Goal: Navigation & Orientation: Find specific page/section

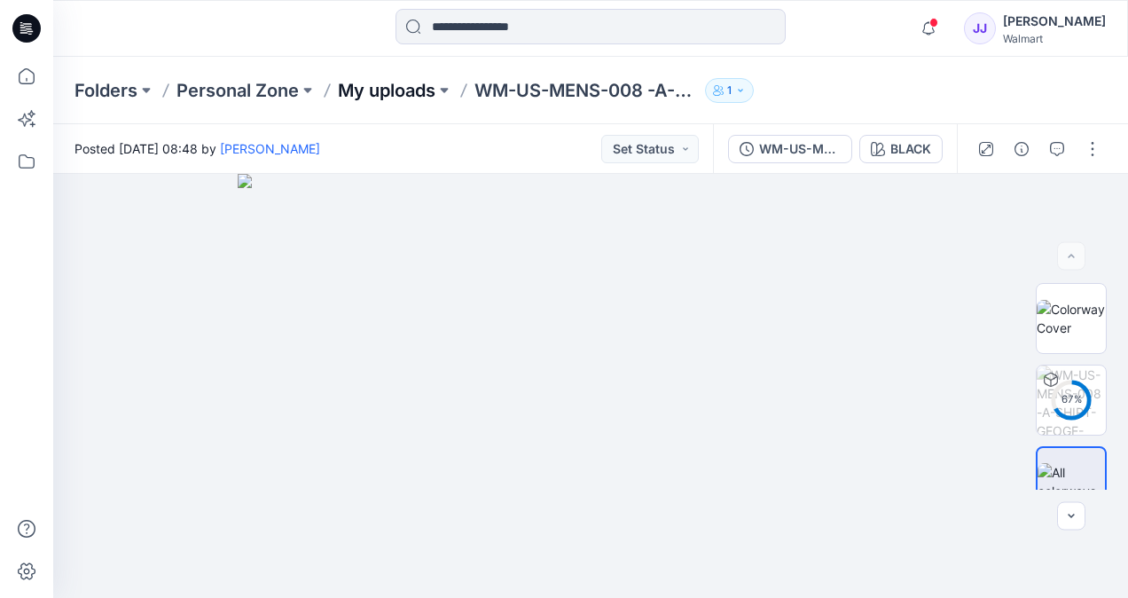
click at [404, 98] on p "My uploads" at bounding box center [387, 90] width 98 height 25
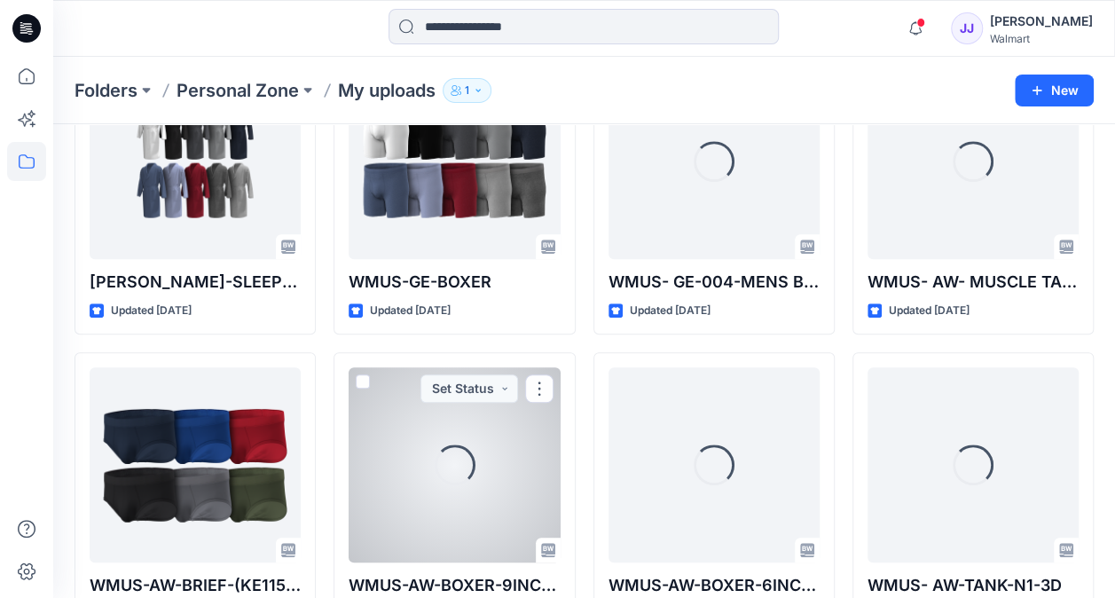
scroll to position [577, 0]
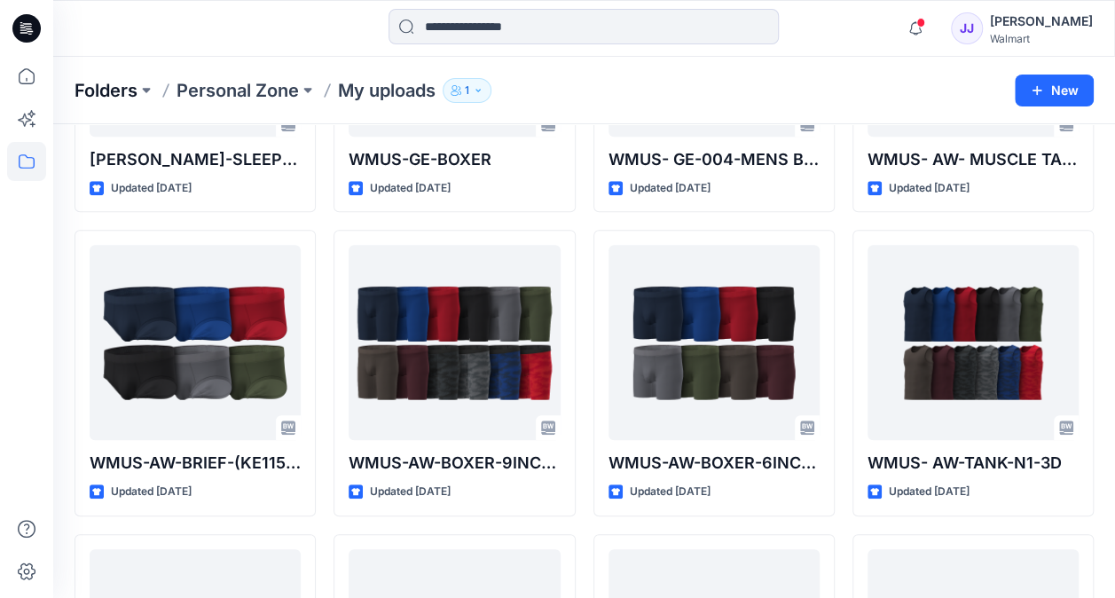
click at [137, 98] on p "Folders" at bounding box center [106, 90] width 63 height 25
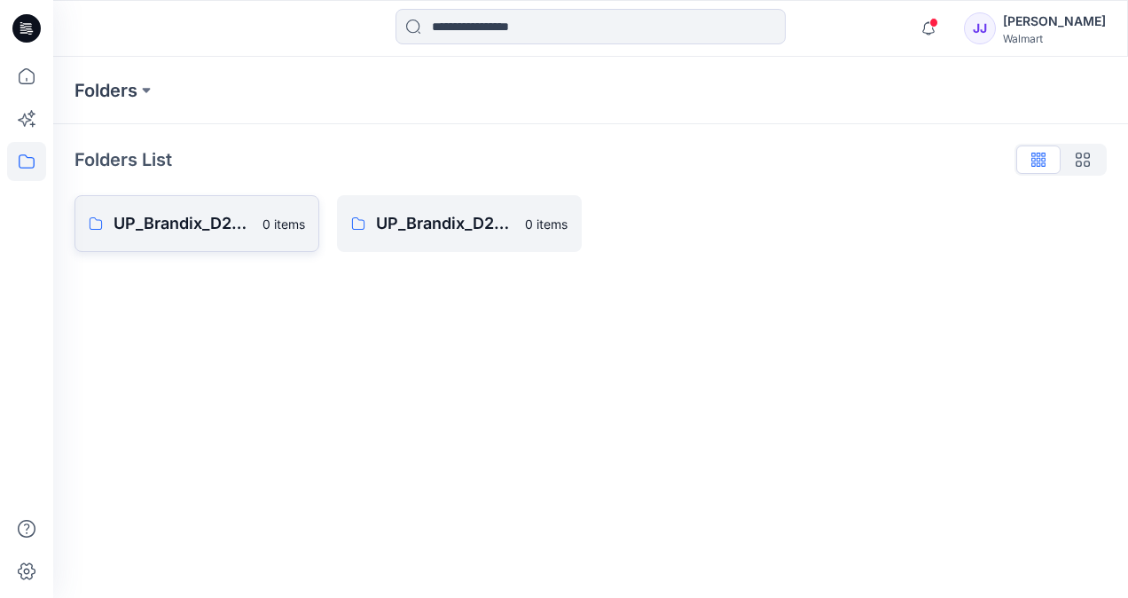
click at [200, 222] on p "UP_Brandix_D23_Men's Basics" at bounding box center [183, 223] width 138 height 25
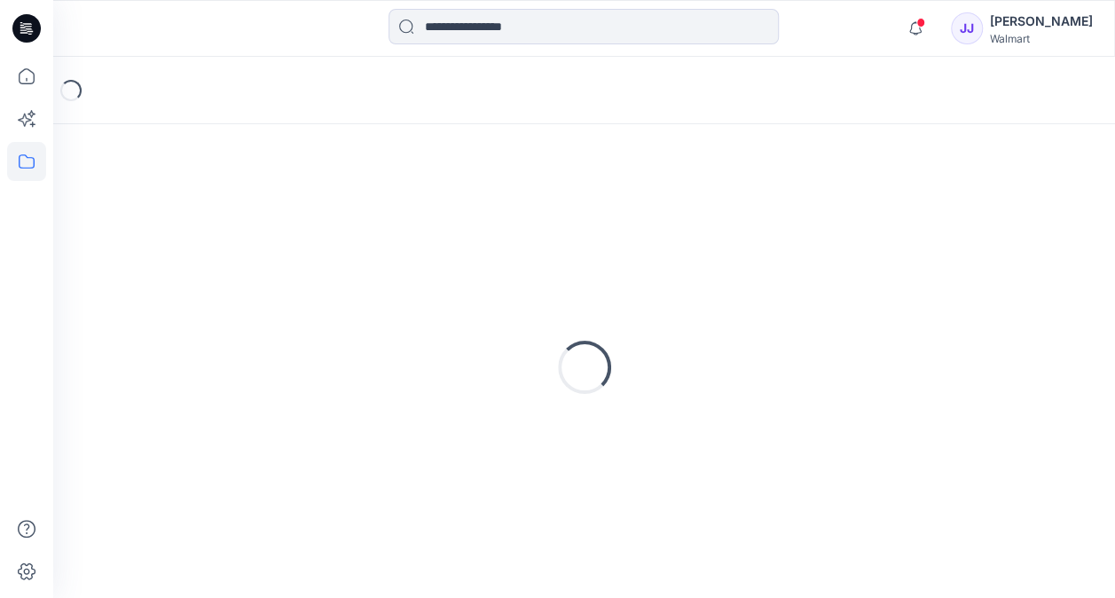
click at [200, 222] on div "Loading..." at bounding box center [584, 367] width 1019 height 444
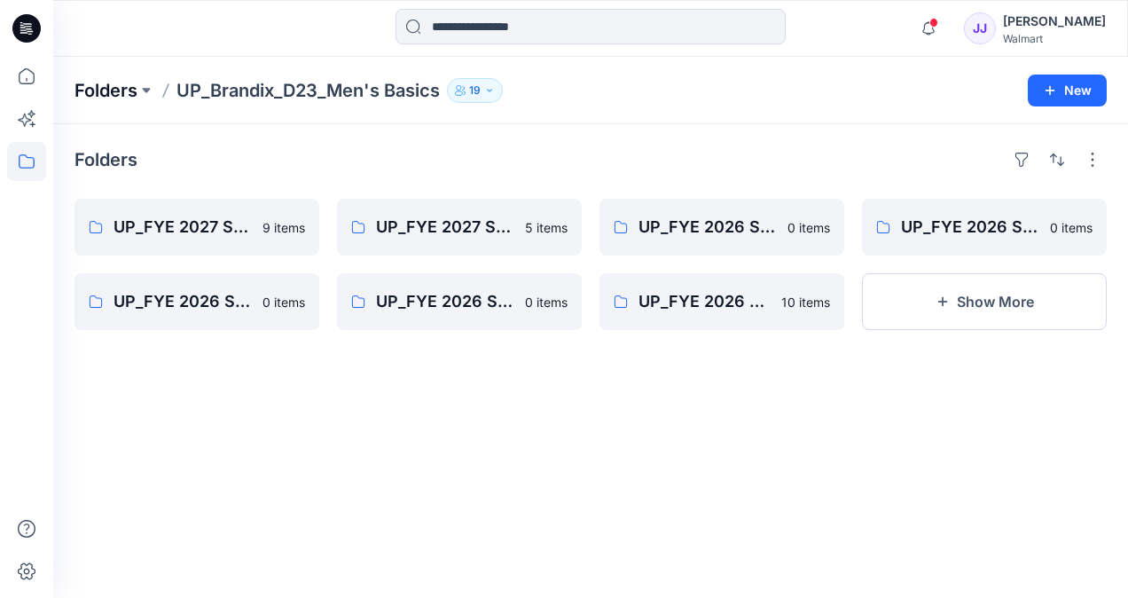
drag, startPoint x: 200, startPoint y: 222, endPoint x: 105, endPoint y: 90, distance: 162.7
click at [105, 90] on p "Folders" at bounding box center [106, 90] width 63 height 25
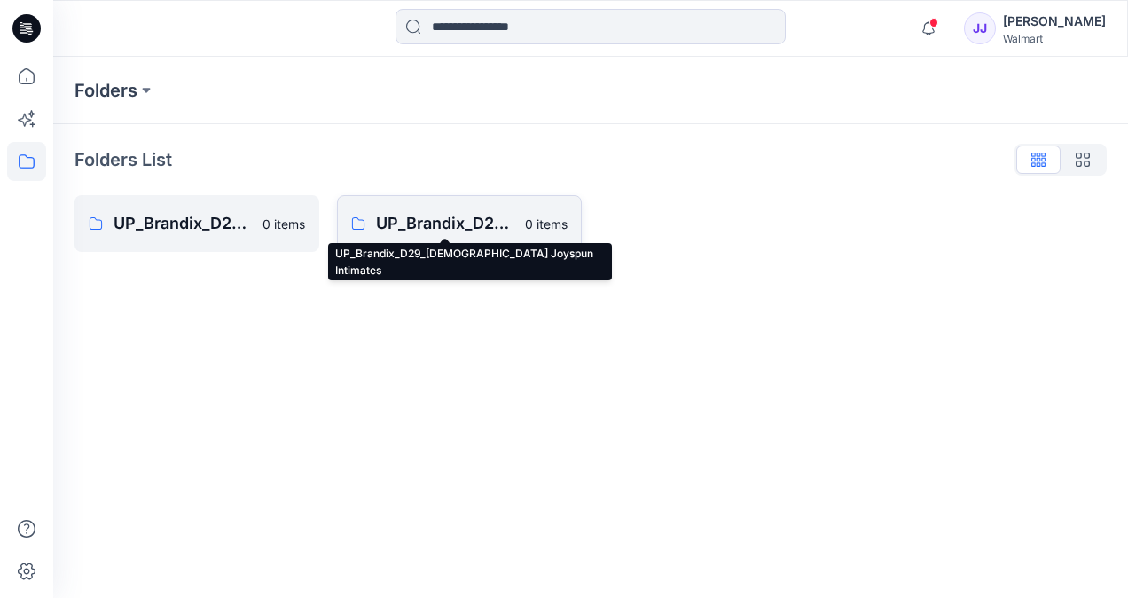
click at [436, 232] on p "UP_Brandix_D29_Ladies Joyspun Intimates" at bounding box center [445, 223] width 138 height 25
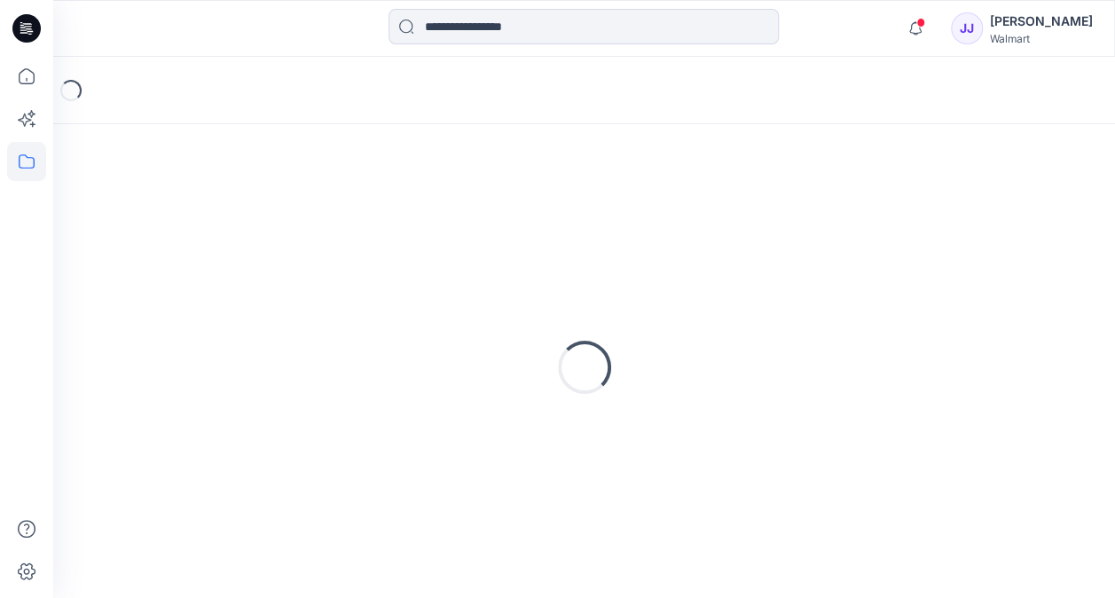
click at [436, 232] on div "Loading..." at bounding box center [584, 367] width 1019 height 444
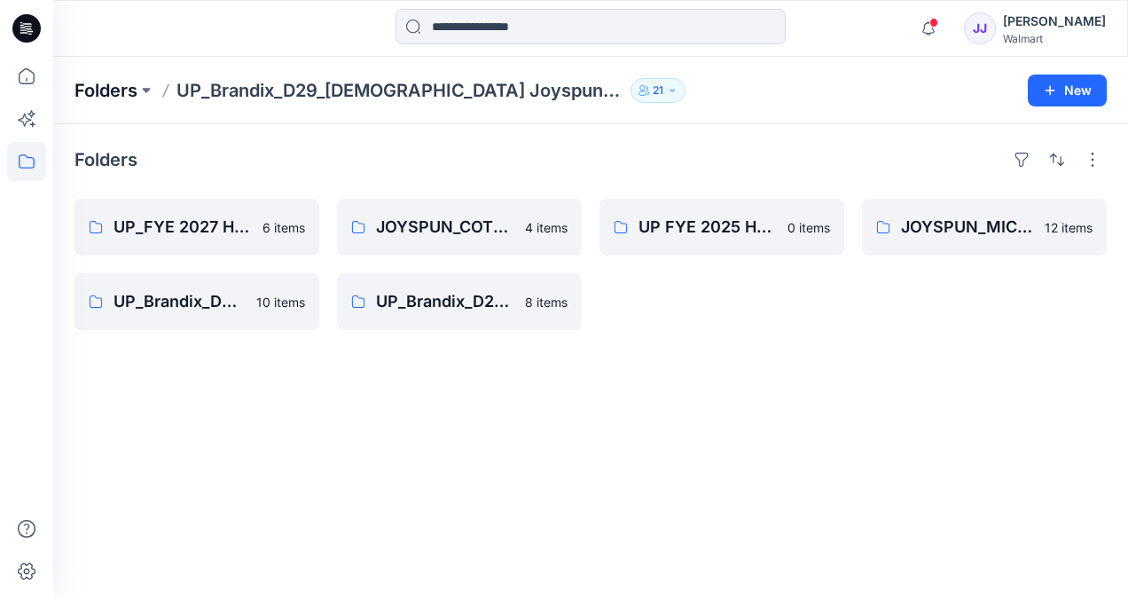
click at [109, 96] on p "Folders" at bounding box center [106, 90] width 63 height 25
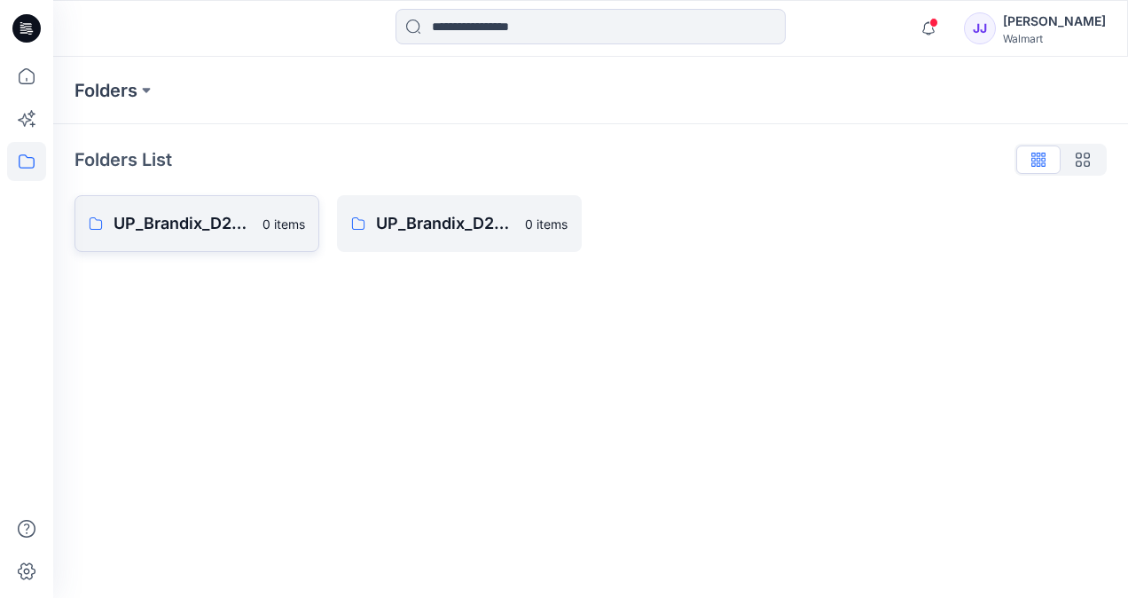
click at [189, 231] on p "UP_Brandix_D23_Men's Basics" at bounding box center [183, 223] width 138 height 25
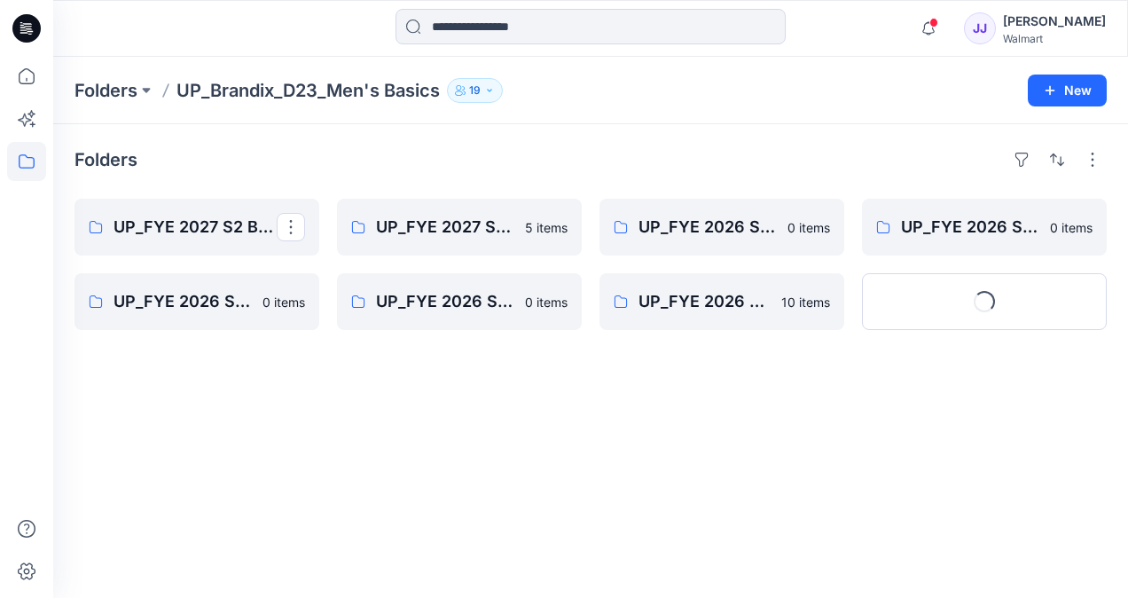
click at [189, 231] on p "UP_FYE 2027 S2 Brandix_D23_Men's Basics - ATHLETIC WORKS" at bounding box center [195, 227] width 163 height 25
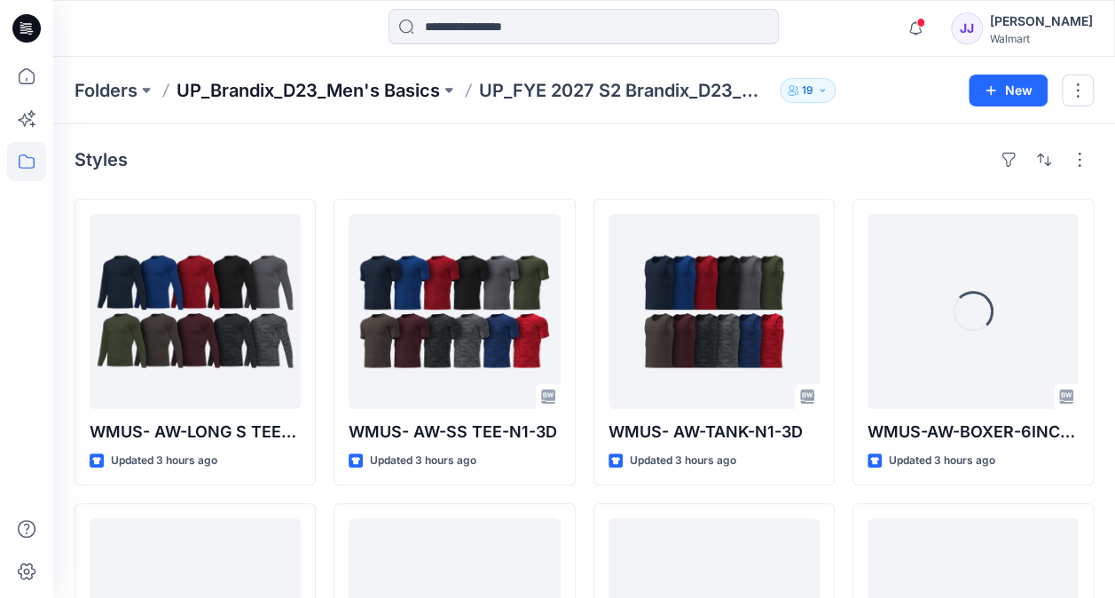
click at [318, 88] on p "UP_Brandix_D23_Men's Basics" at bounding box center [308, 90] width 263 height 25
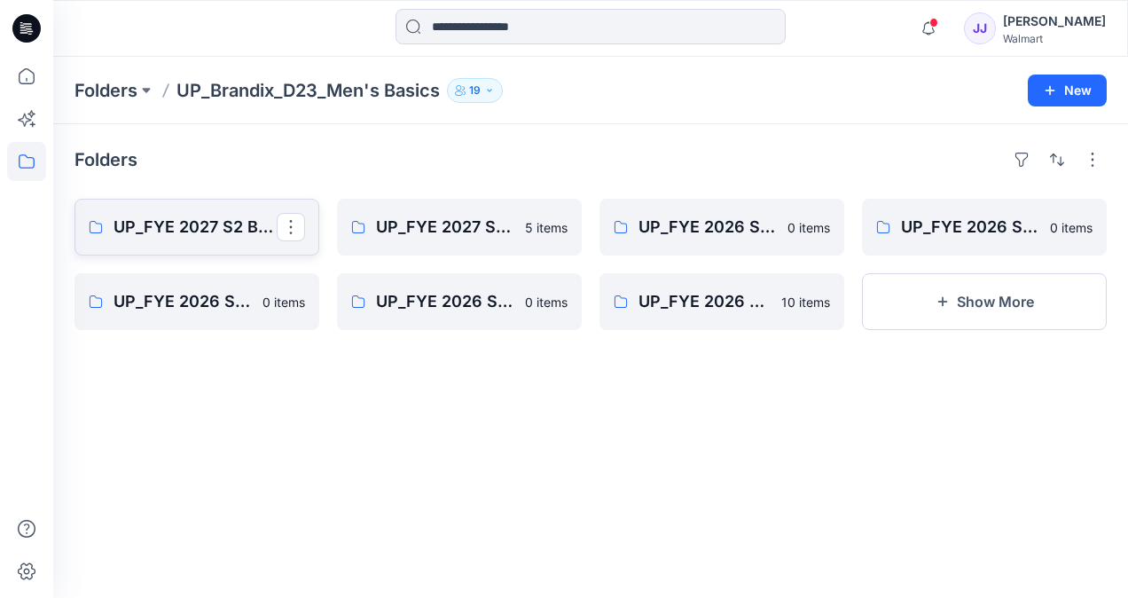
click at [218, 236] on p "UP_FYE 2027 S2 Brandix_D23_Men's Basics - ATHLETIC WORKS" at bounding box center [195, 227] width 163 height 25
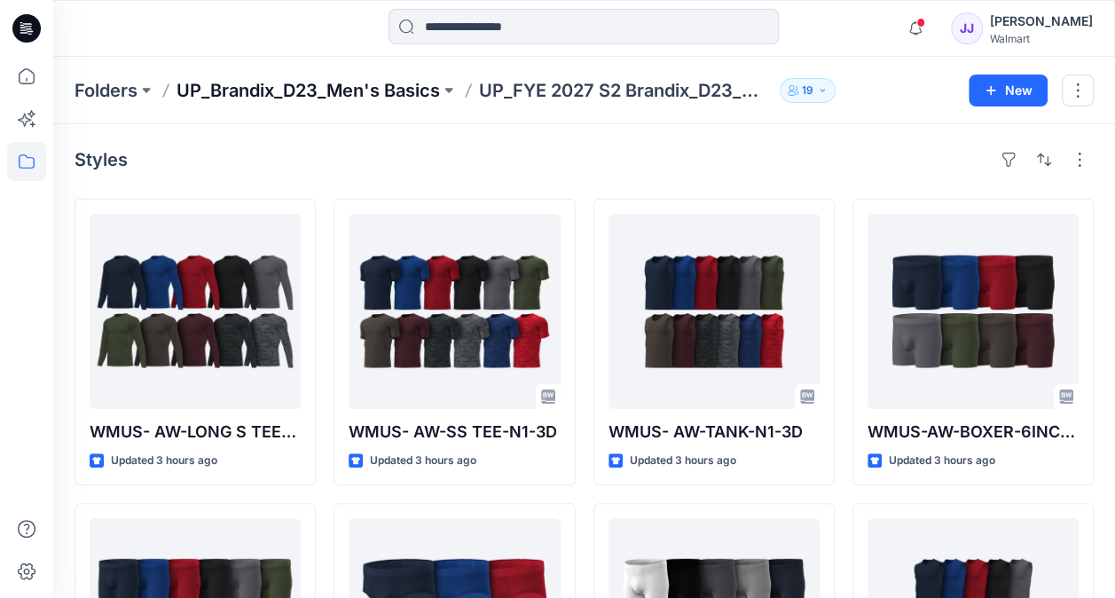
click at [369, 100] on p "UP_Brandix_D23_Men's Basics" at bounding box center [308, 90] width 263 height 25
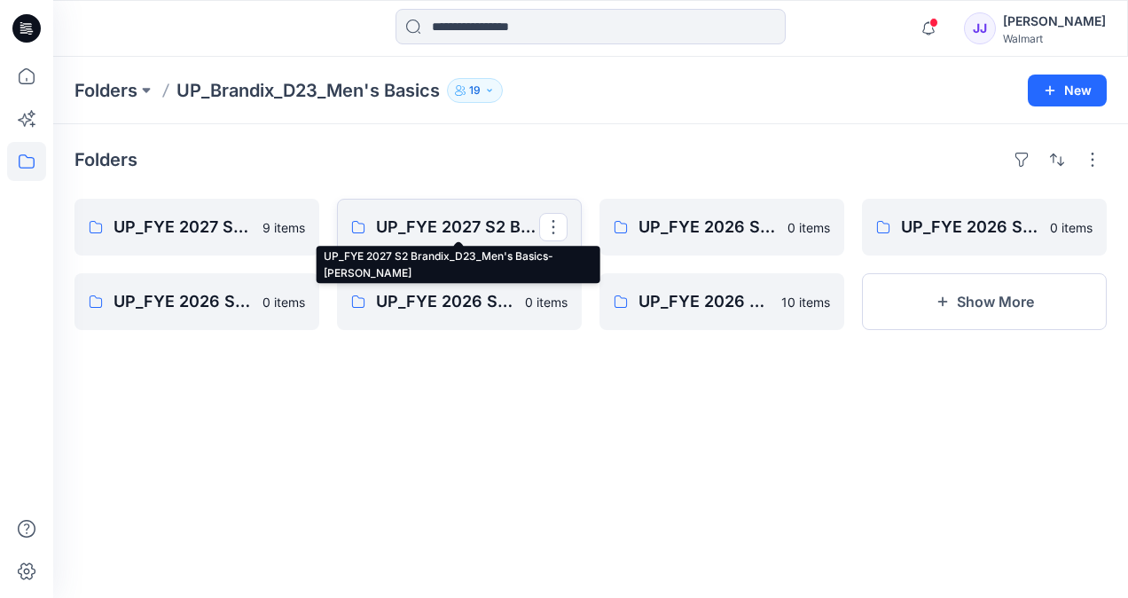
click at [436, 224] on p "UP_FYE 2027 S2 Brandix_D23_Men's Basics- GEORGE" at bounding box center [457, 227] width 163 height 25
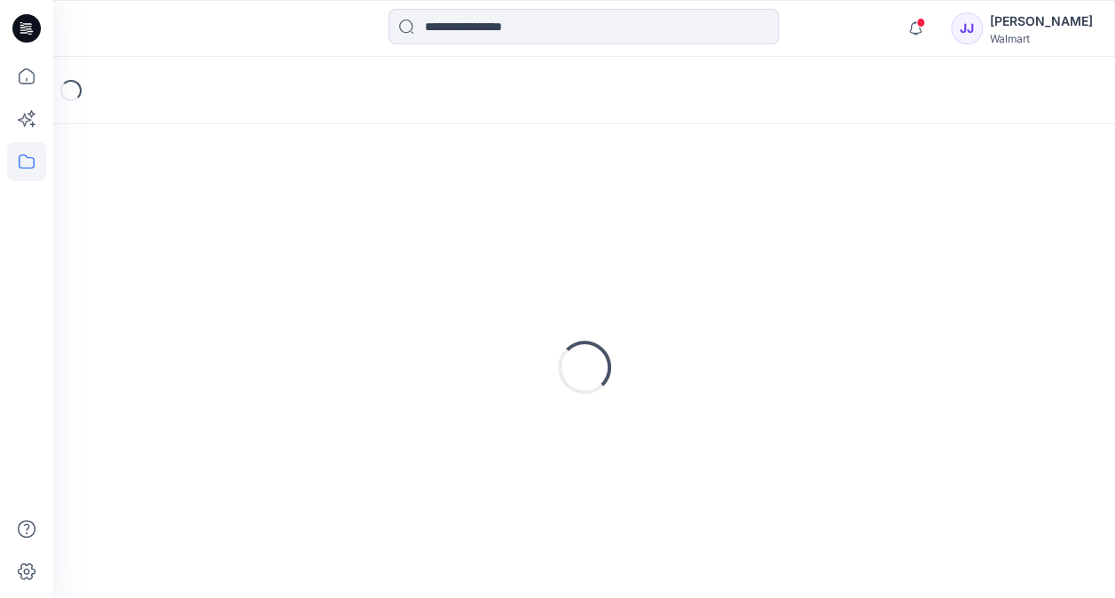
click at [436, 224] on div "Loading..." at bounding box center [584, 367] width 1019 height 444
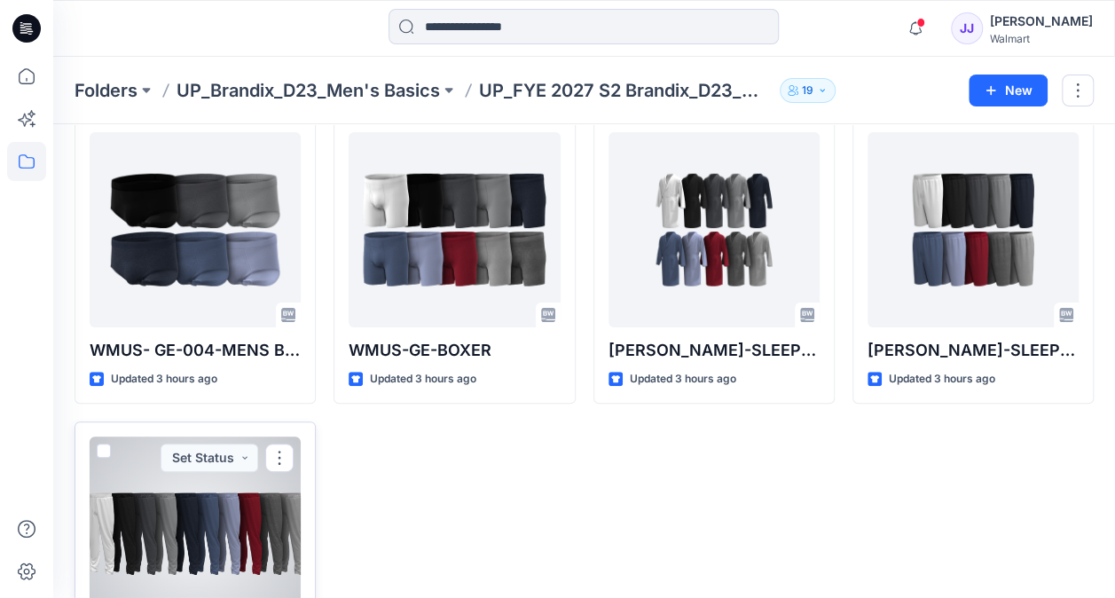
scroll to position [93, 0]
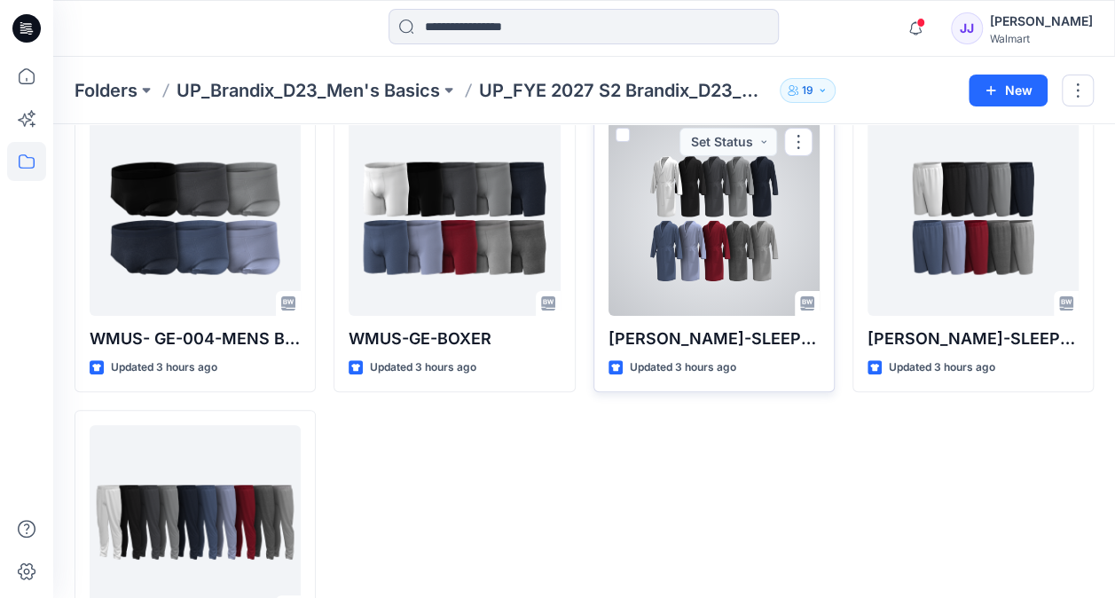
click at [731, 211] on div at bounding box center [714, 218] width 211 height 195
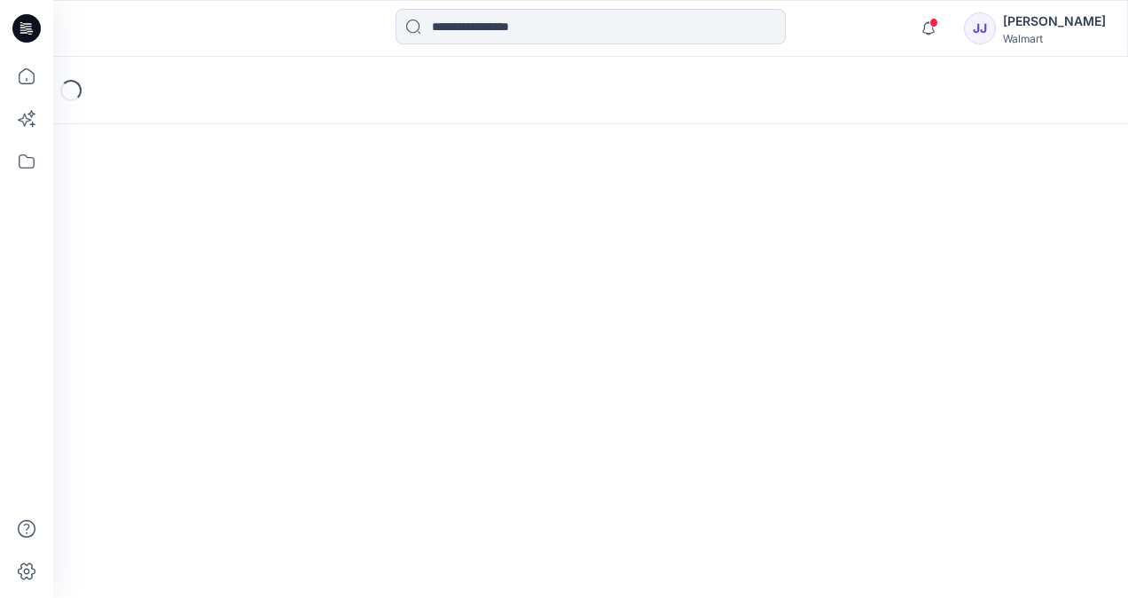
click at [731, 211] on div "Loading..." at bounding box center [590, 327] width 1075 height 541
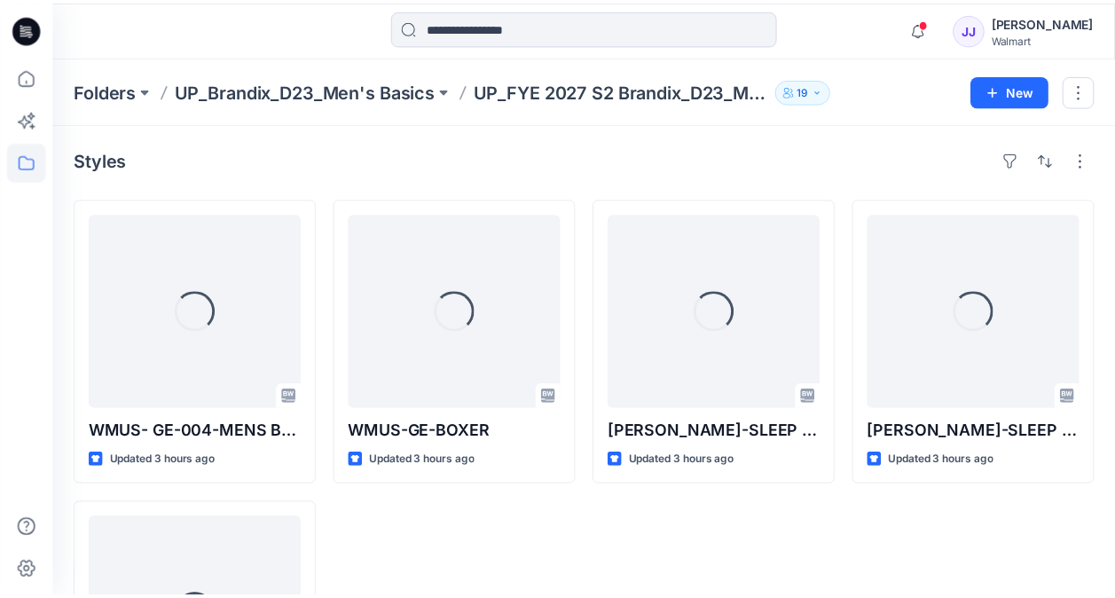
scroll to position [93, 0]
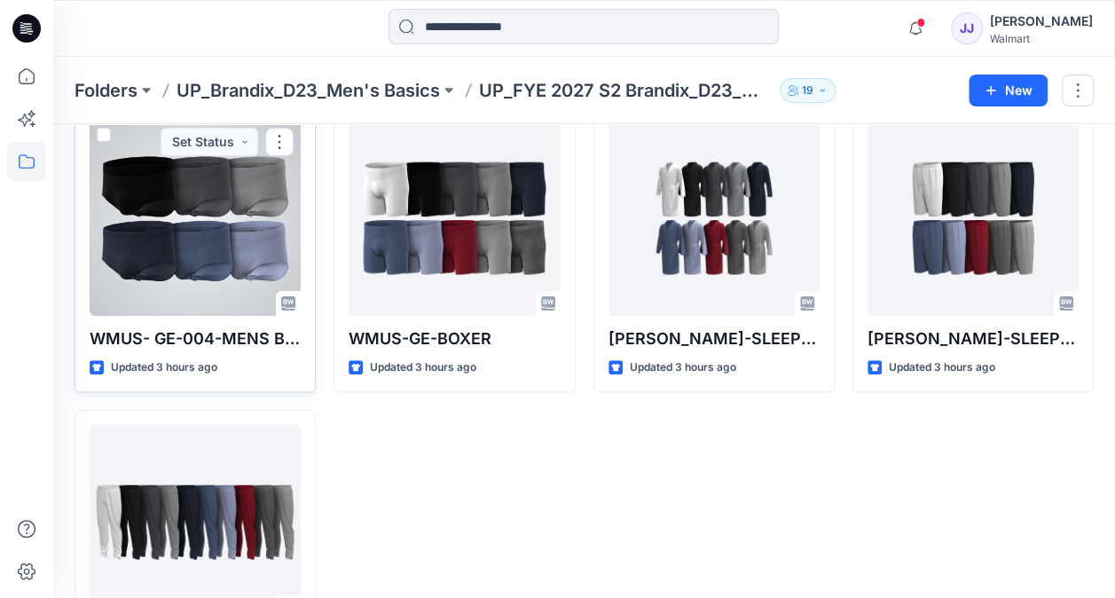
click at [204, 208] on div at bounding box center [195, 218] width 211 height 195
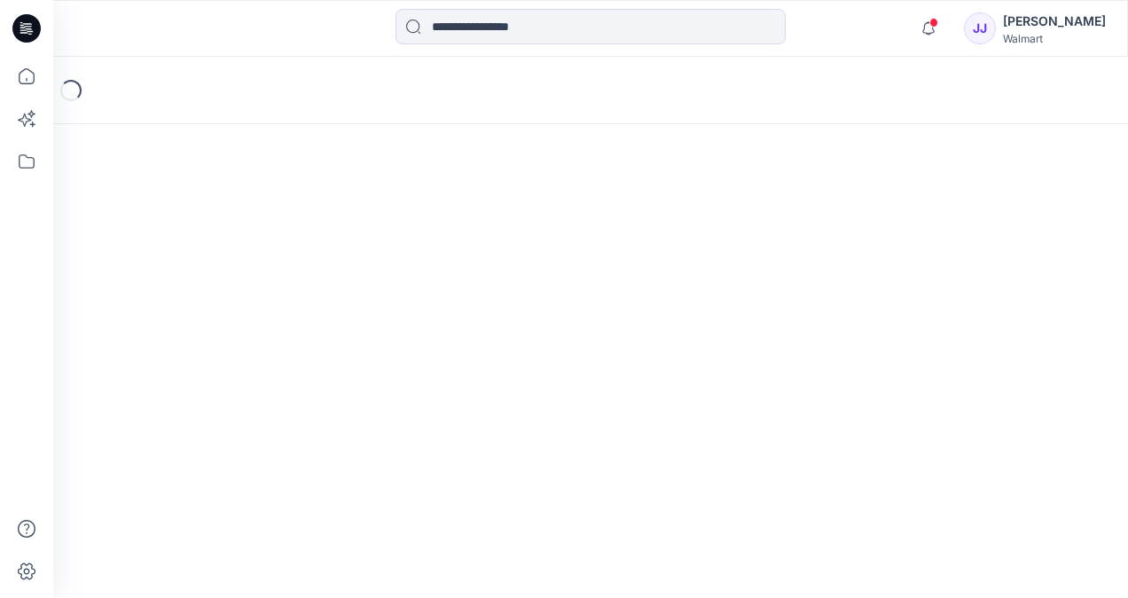
click at [204, 208] on div "Loading..." at bounding box center [590, 327] width 1075 height 541
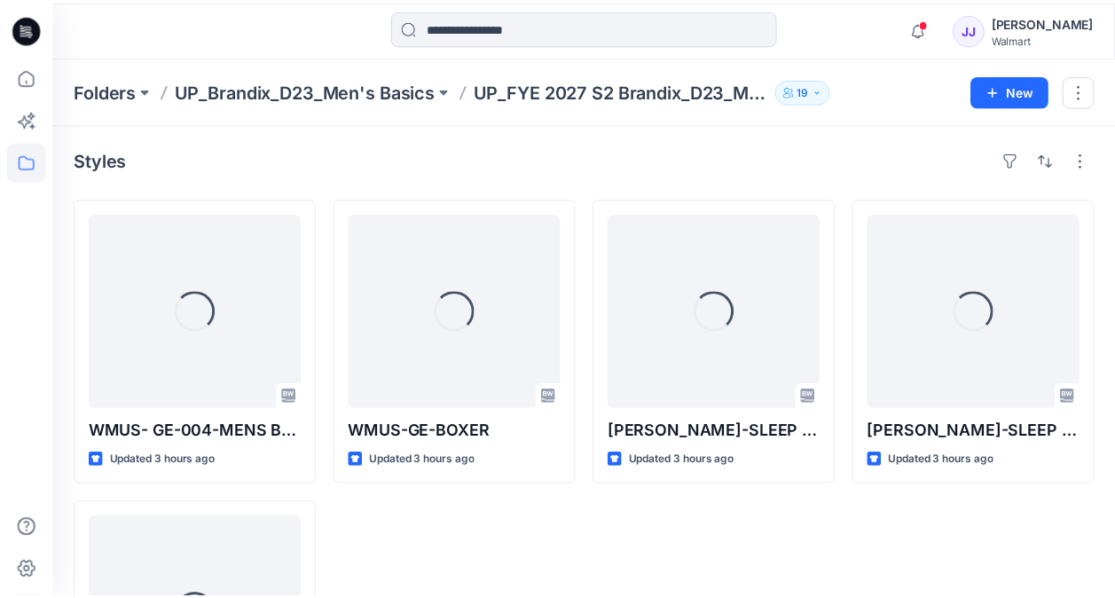
scroll to position [93, 0]
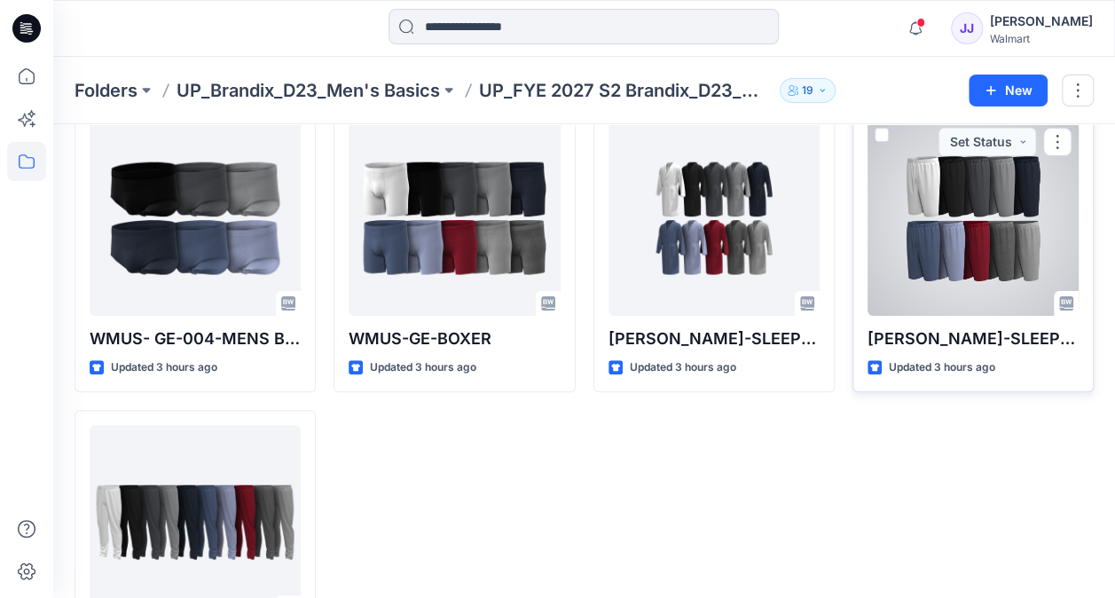
click at [1084, 160] on div "George-SLEEP BOTTOMS 2 PK SHORTS-100150734 Updated 3 hours ago Set Status" at bounding box center [972, 249] width 241 height 287
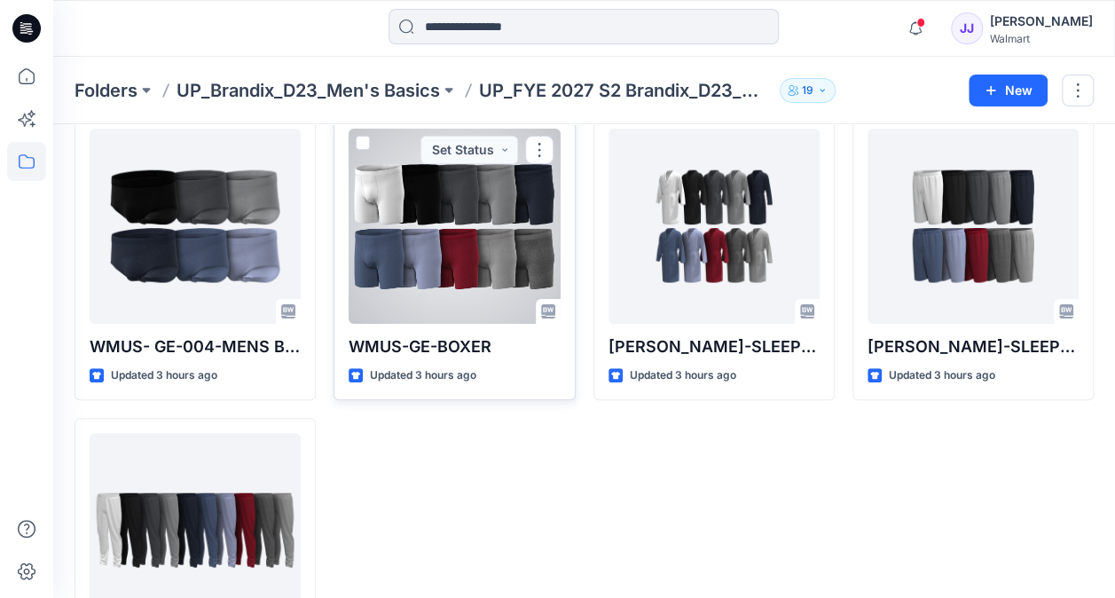
scroll to position [86, 0]
